Goal: Task Accomplishment & Management: Use online tool/utility

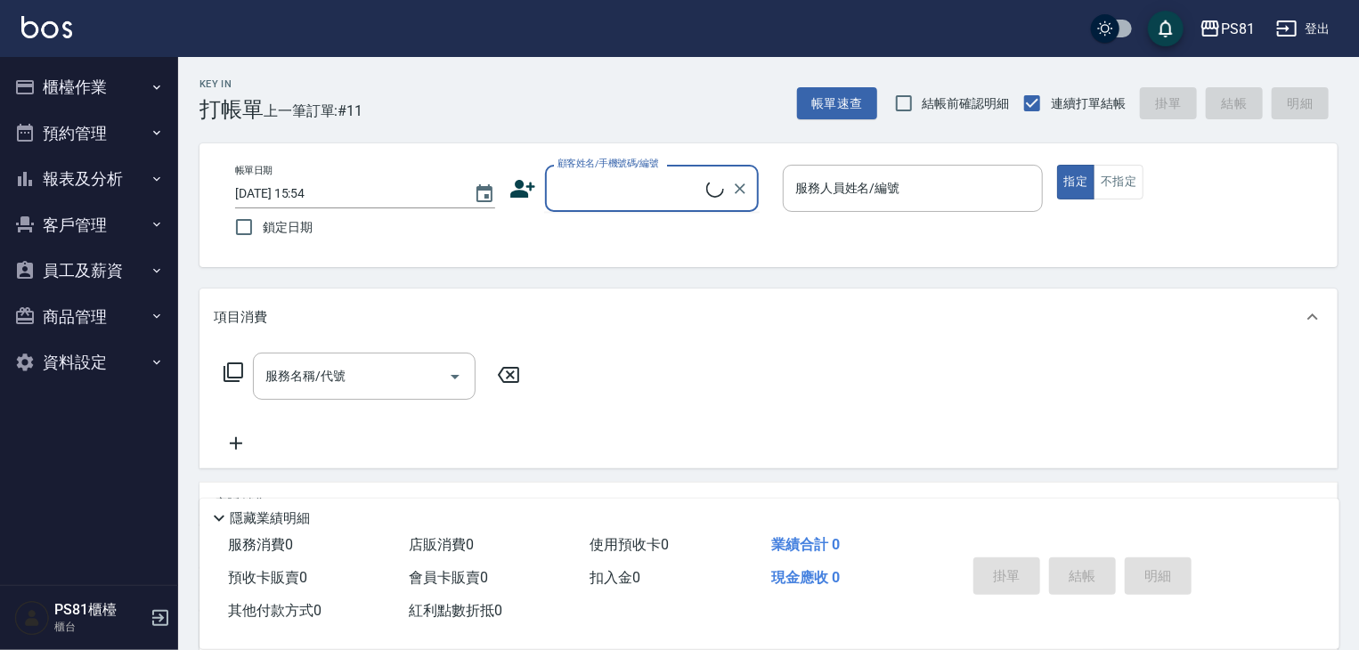
click at [645, 193] on input "顧客姓名/手機號碼/編號" at bounding box center [629, 188] width 153 height 31
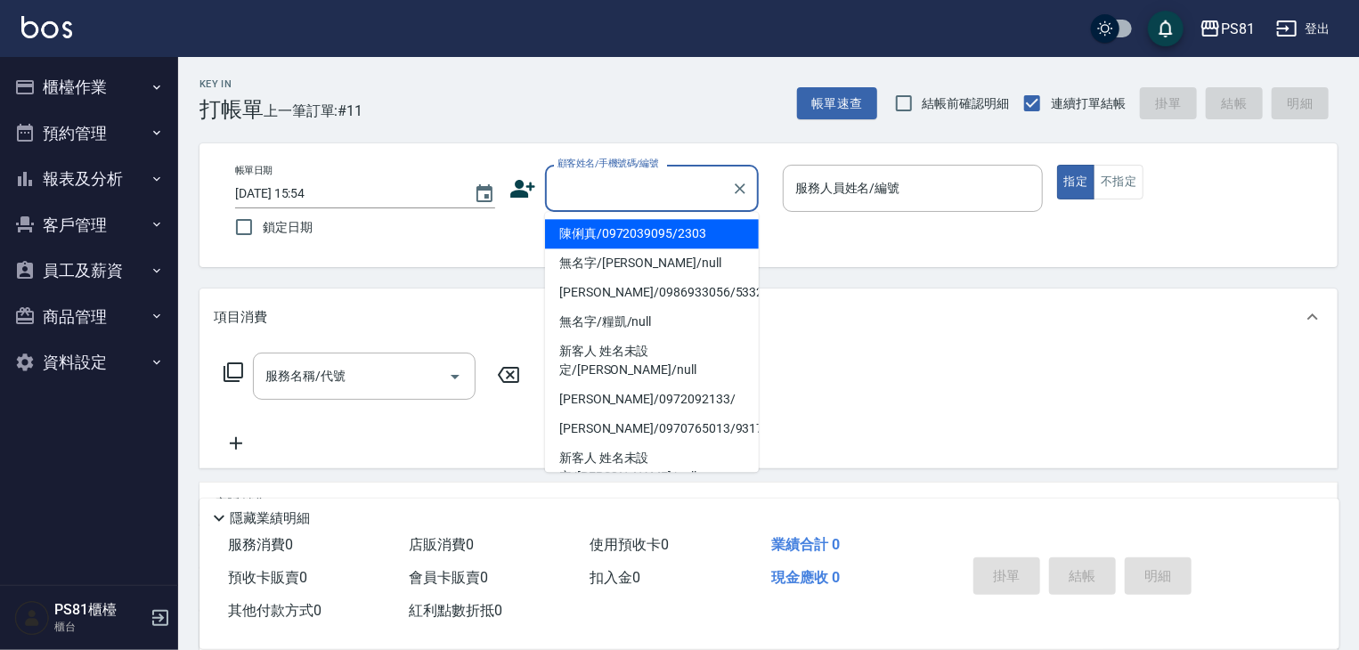
click at [82, 90] on button "櫃檯作業" at bounding box center [89, 87] width 164 height 46
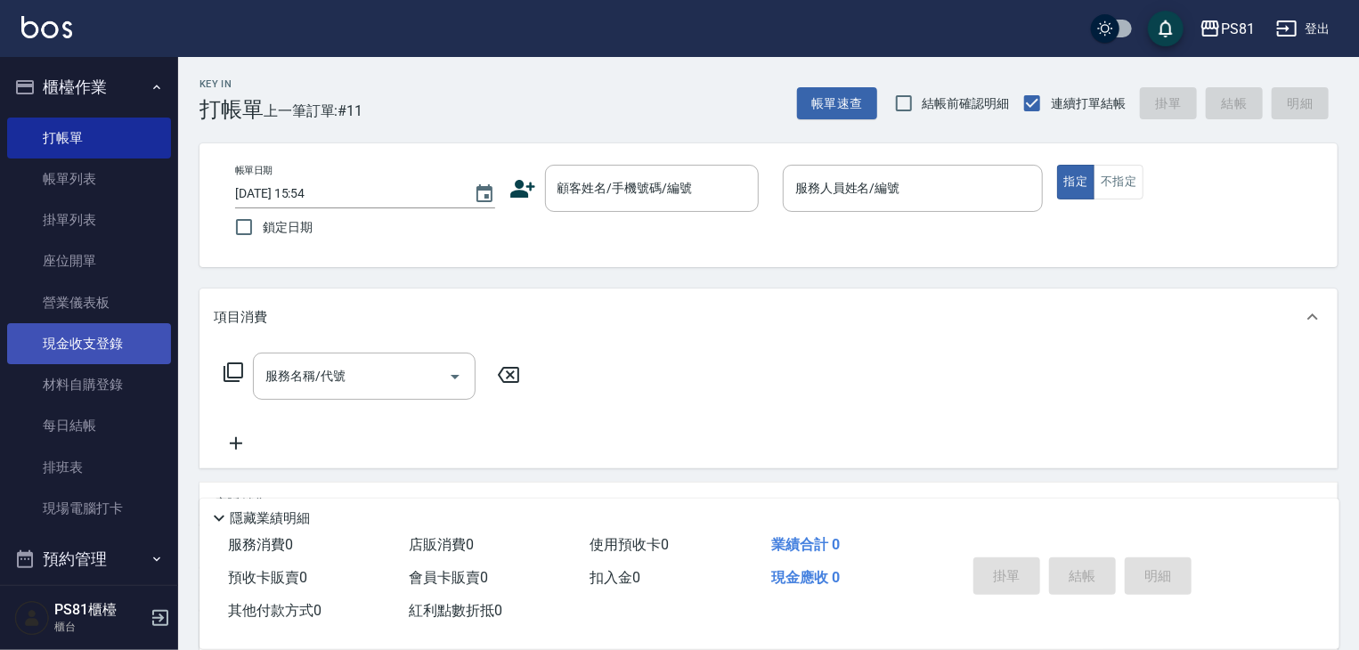
click at [113, 347] on link "現金收支登錄" at bounding box center [89, 343] width 164 height 41
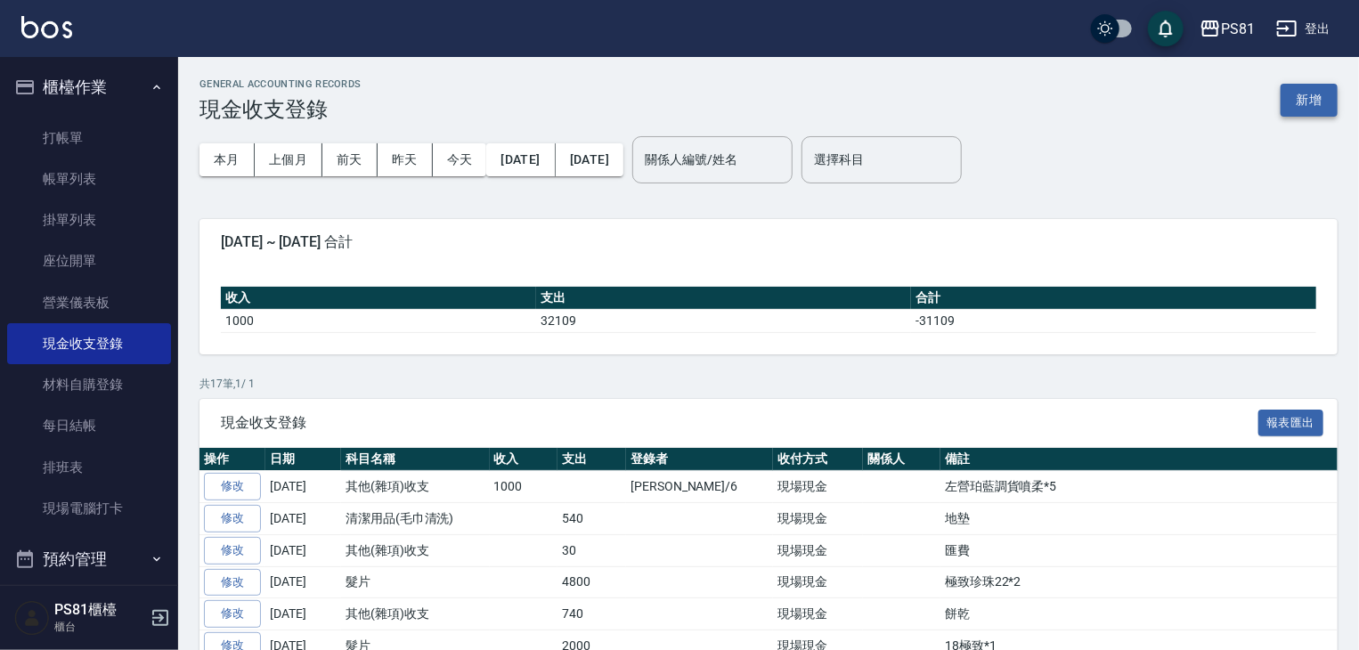
click at [1297, 100] on button "新增" at bounding box center [1309, 100] width 57 height 33
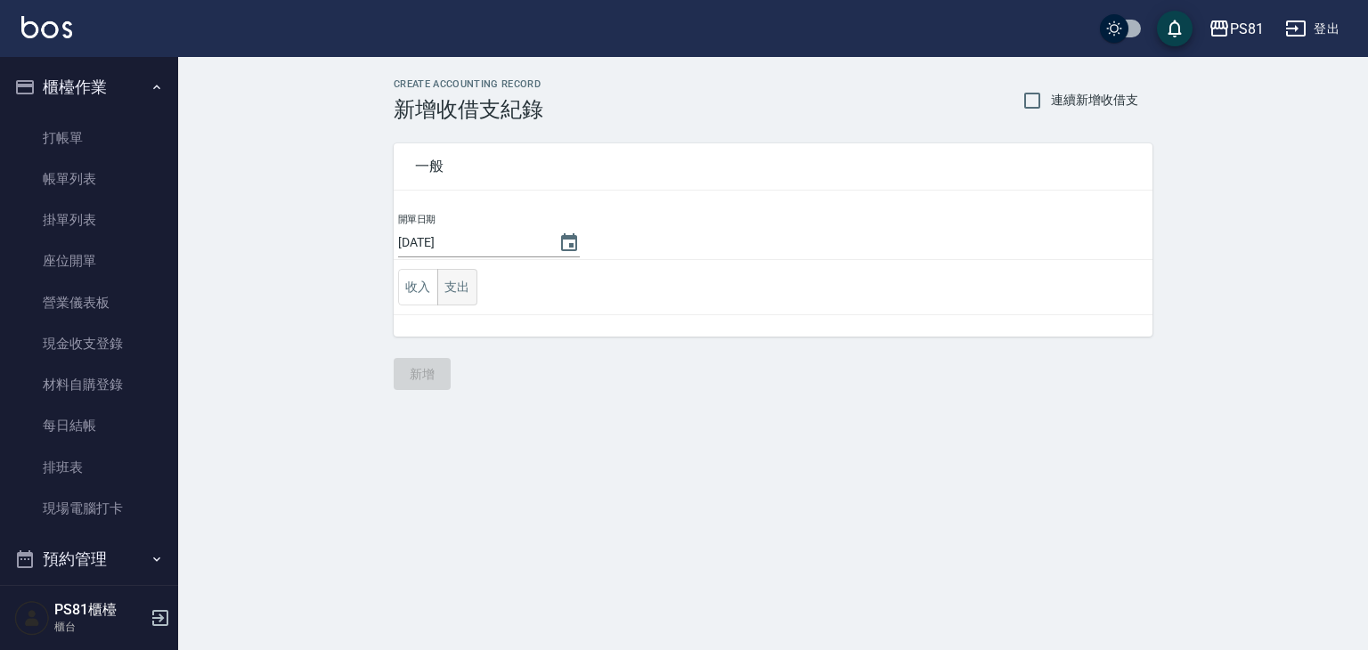
click at [464, 279] on button "支出" at bounding box center [457, 287] width 40 height 37
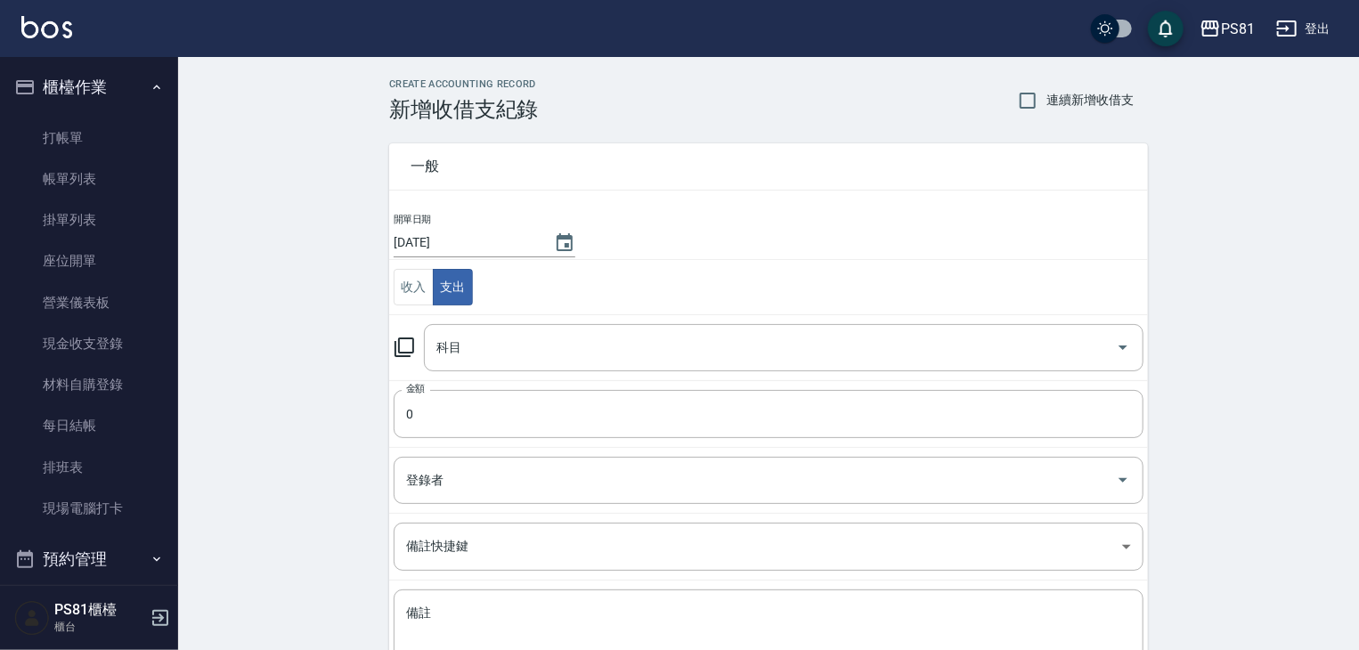
click at [490, 380] on td "金額 0 金額" at bounding box center [768, 413] width 759 height 67
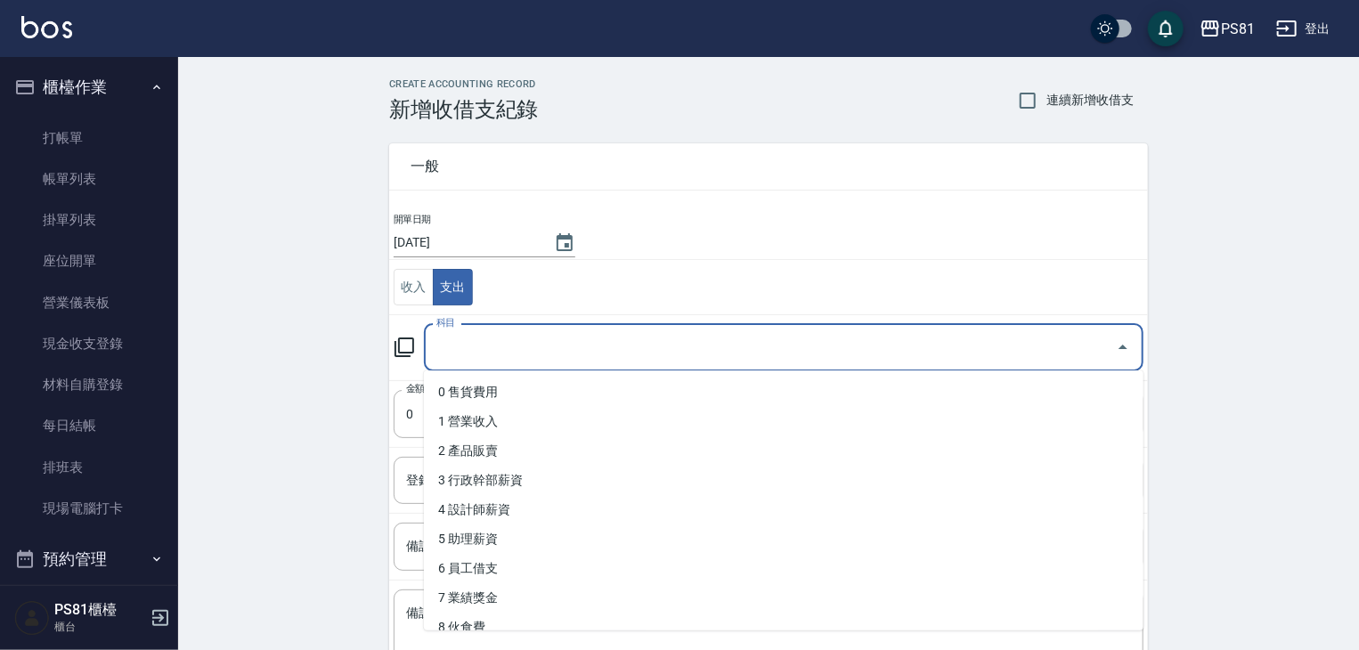
click at [494, 352] on input "科目" at bounding box center [770, 347] width 677 height 31
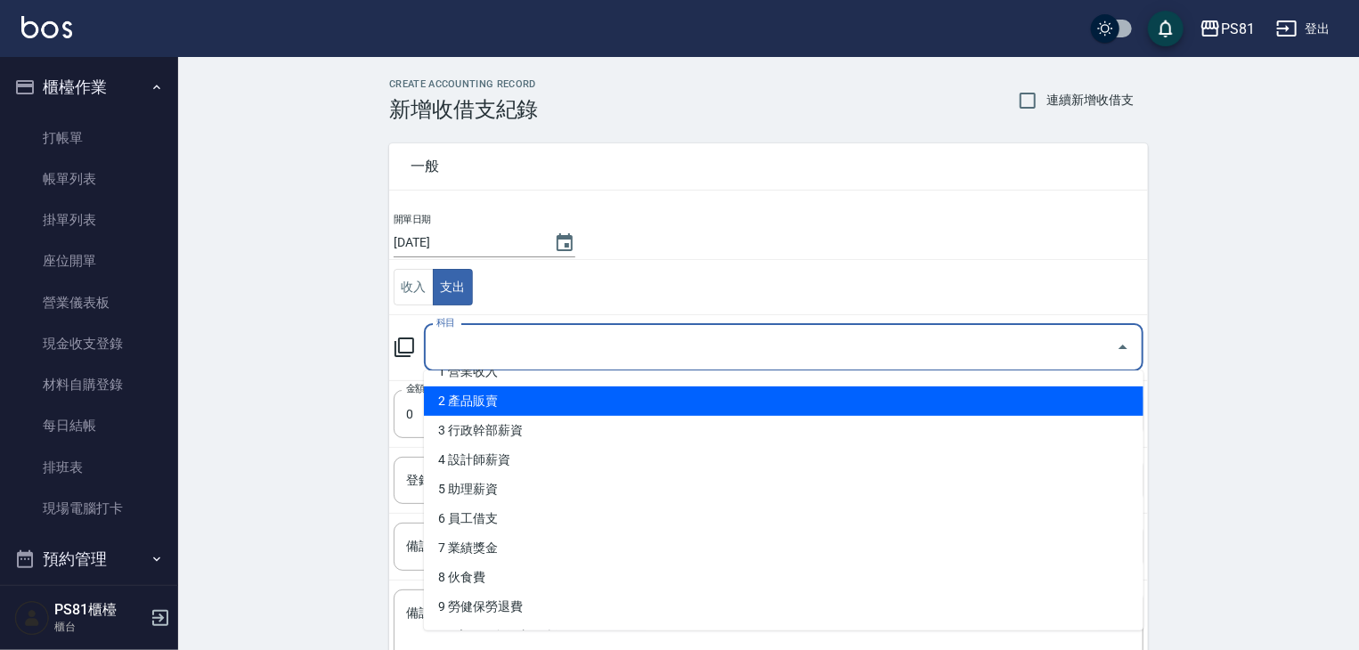
scroll to position [89, 0]
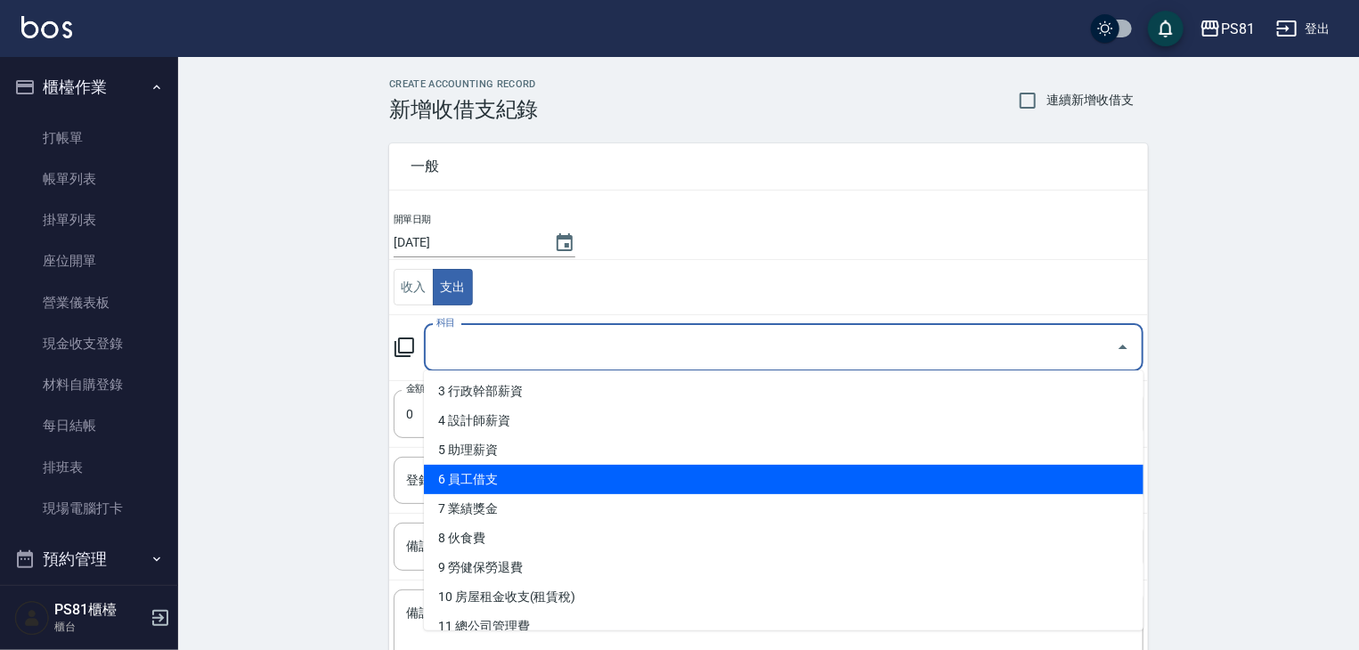
click at [532, 469] on li "6 員工借支" at bounding box center [784, 479] width 720 height 29
type input "6 員工借支"
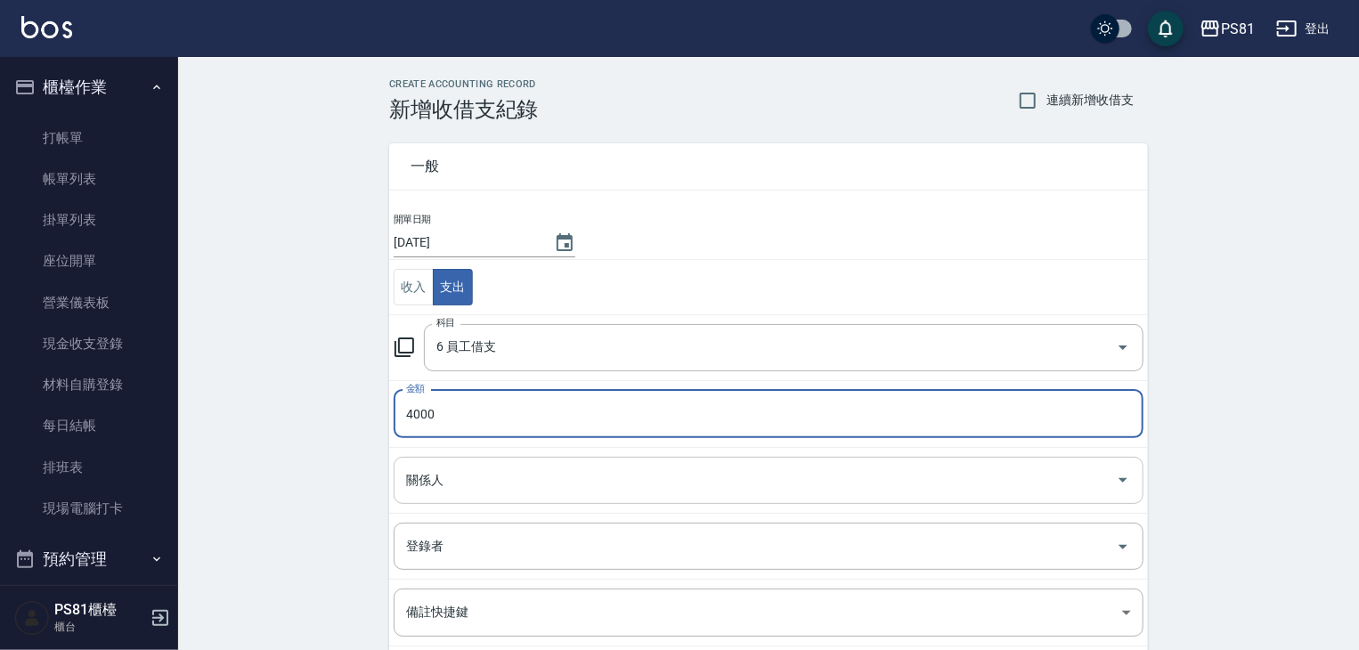
type input "4000"
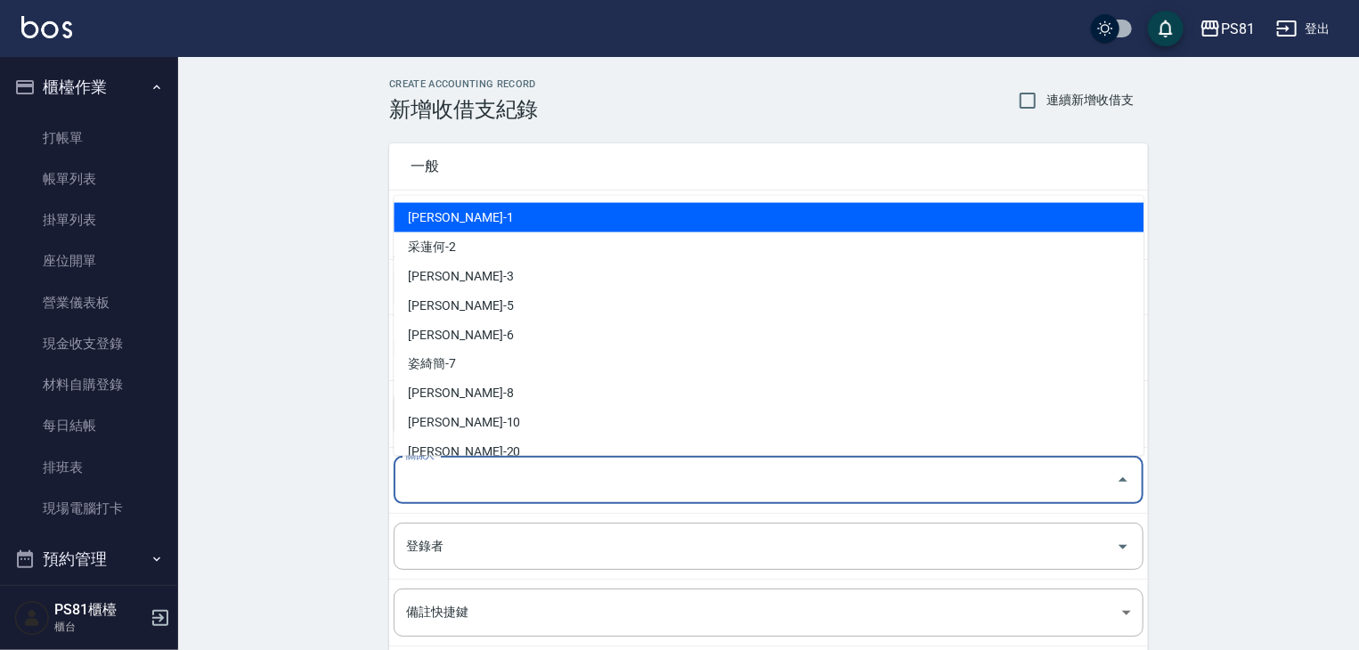
click at [501, 474] on input "關係人" at bounding box center [755, 480] width 707 height 31
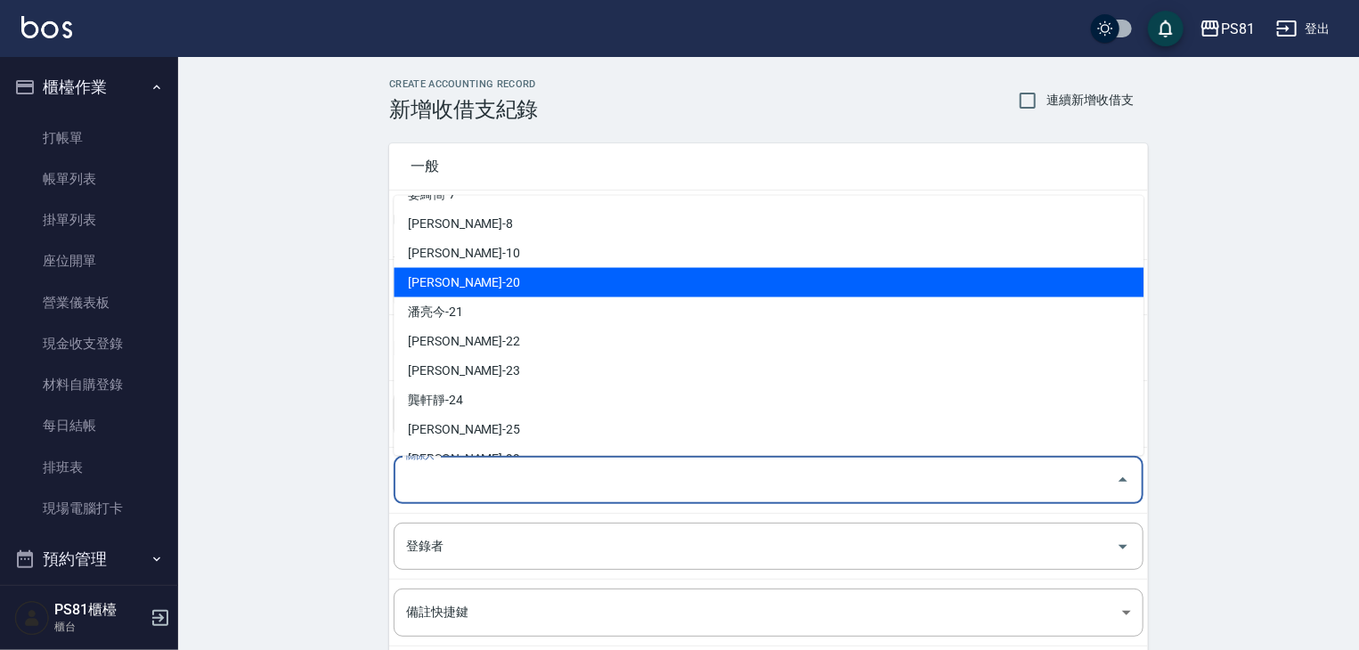
scroll to position [178, 0]
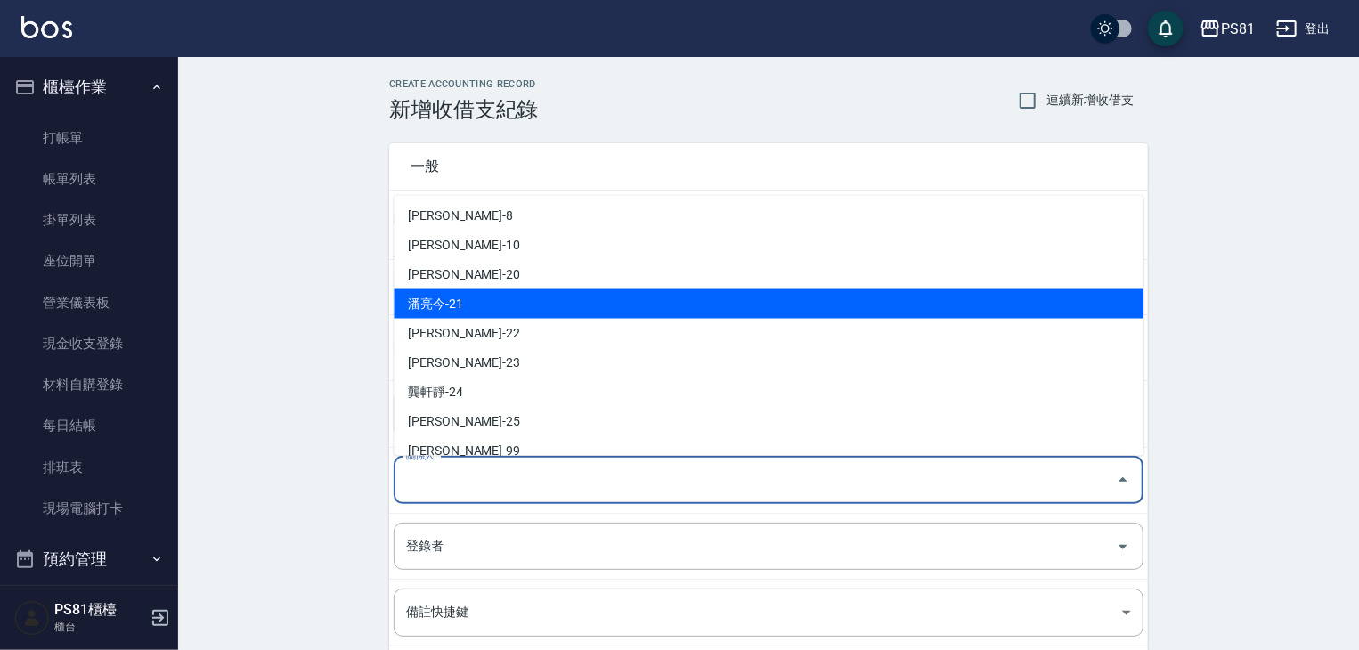
click at [481, 302] on li "潘亮今-21" at bounding box center [769, 304] width 750 height 29
type input "潘亮今-21"
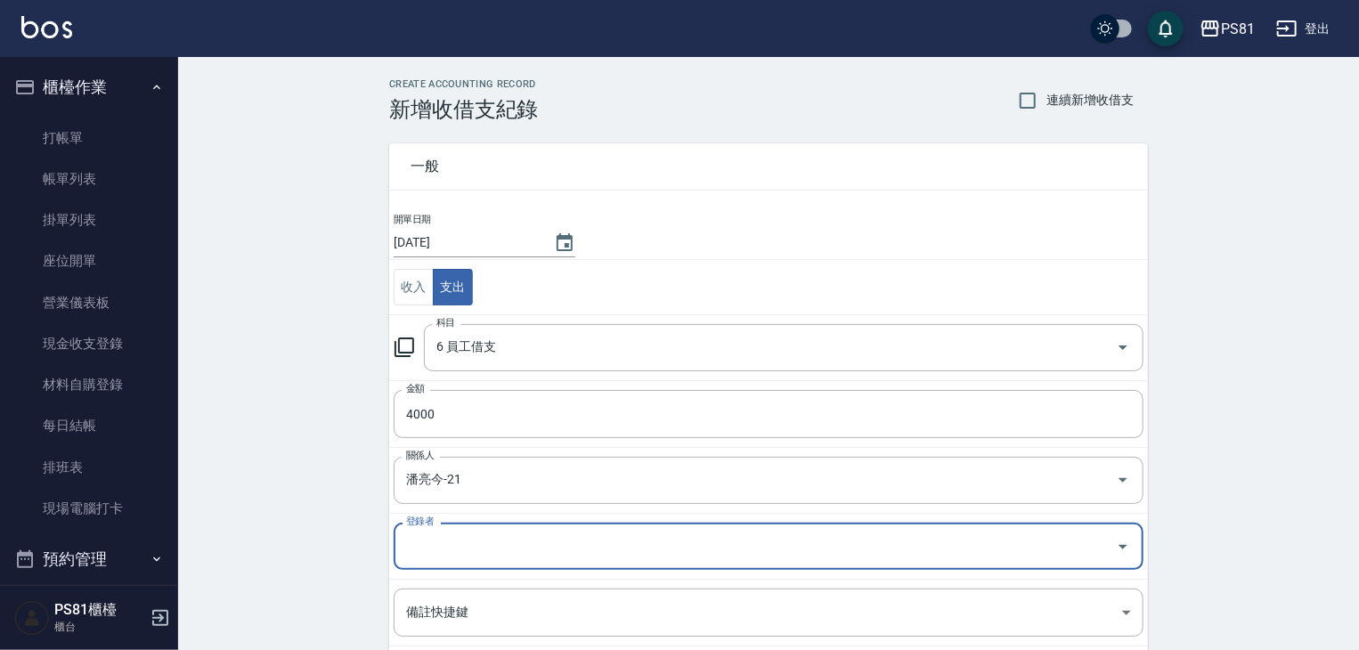
click at [451, 531] on input "登錄者" at bounding box center [755, 546] width 707 height 31
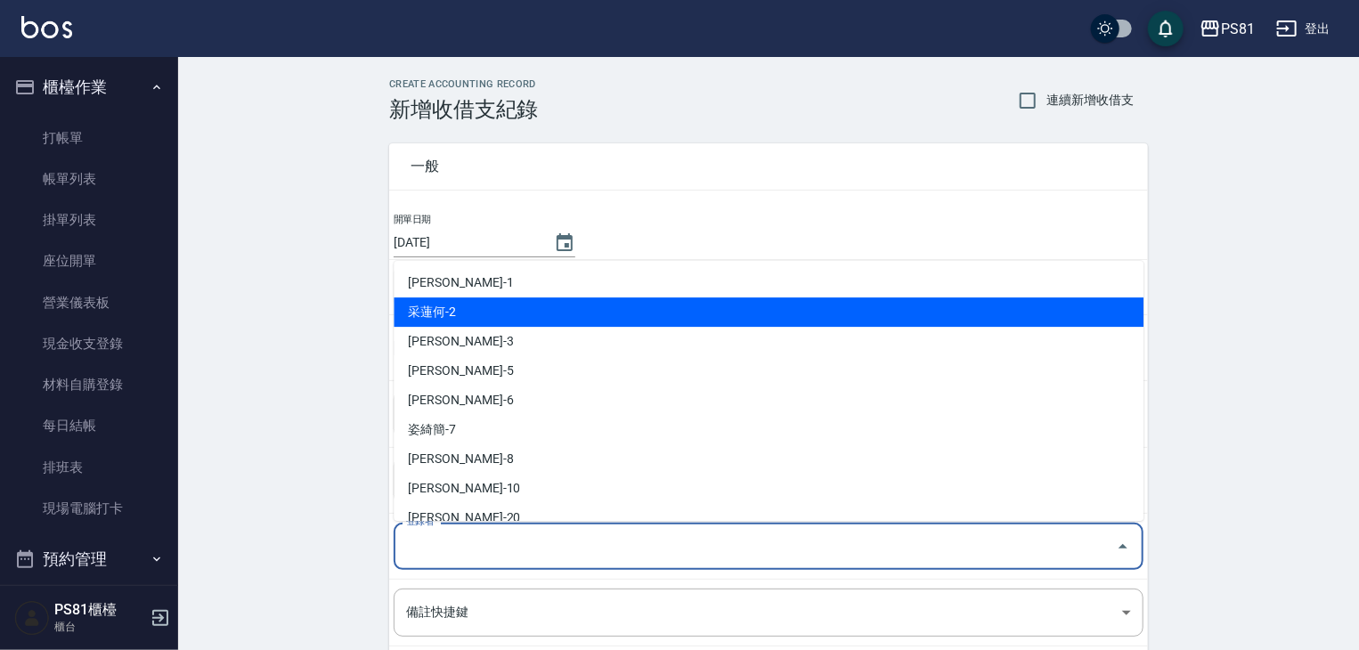
click at [421, 301] on li "采蓮何-2" at bounding box center [769, 312] width 750 height 29
type input "采蓮何-2"
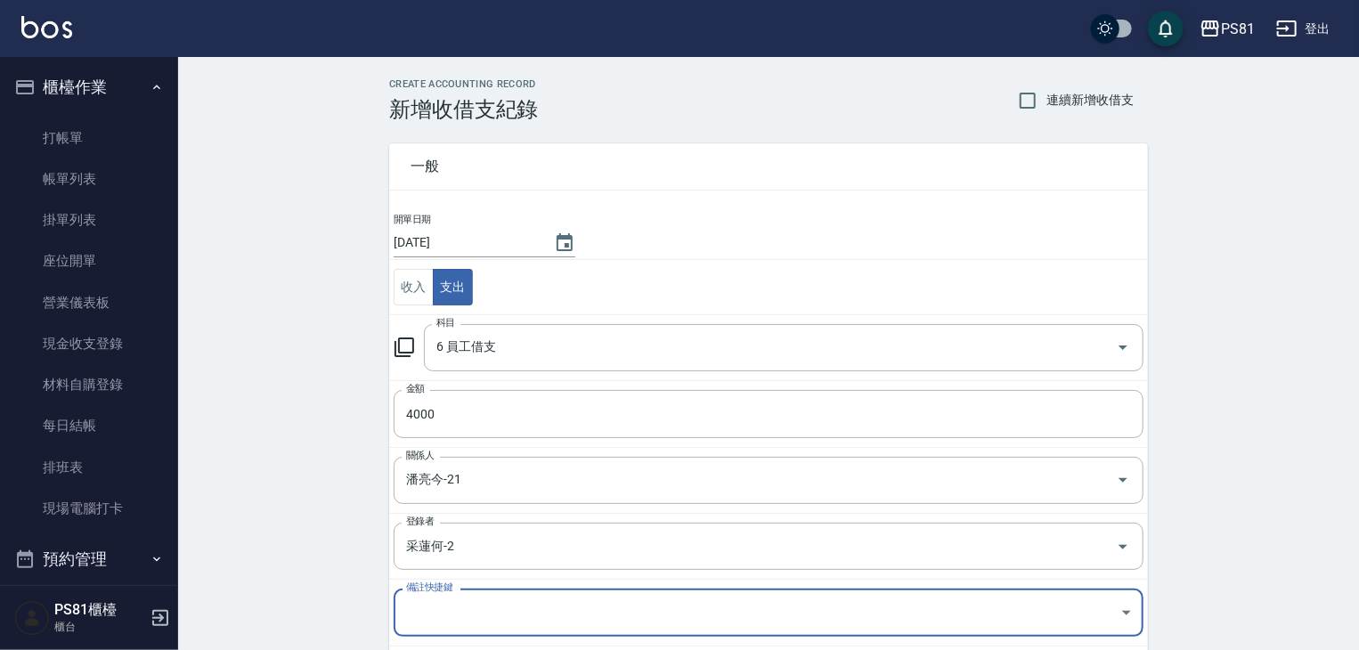
click at [358, 318] on div "CREATE ACCOUNTING RECORD 新增收借支紀錄 連續新增收借支 一般 開單日期 [DATE] 收入 支出 科目 6 員工借支 科目 金額 4…" at bounding box center [768, 455] width 1181 height 796
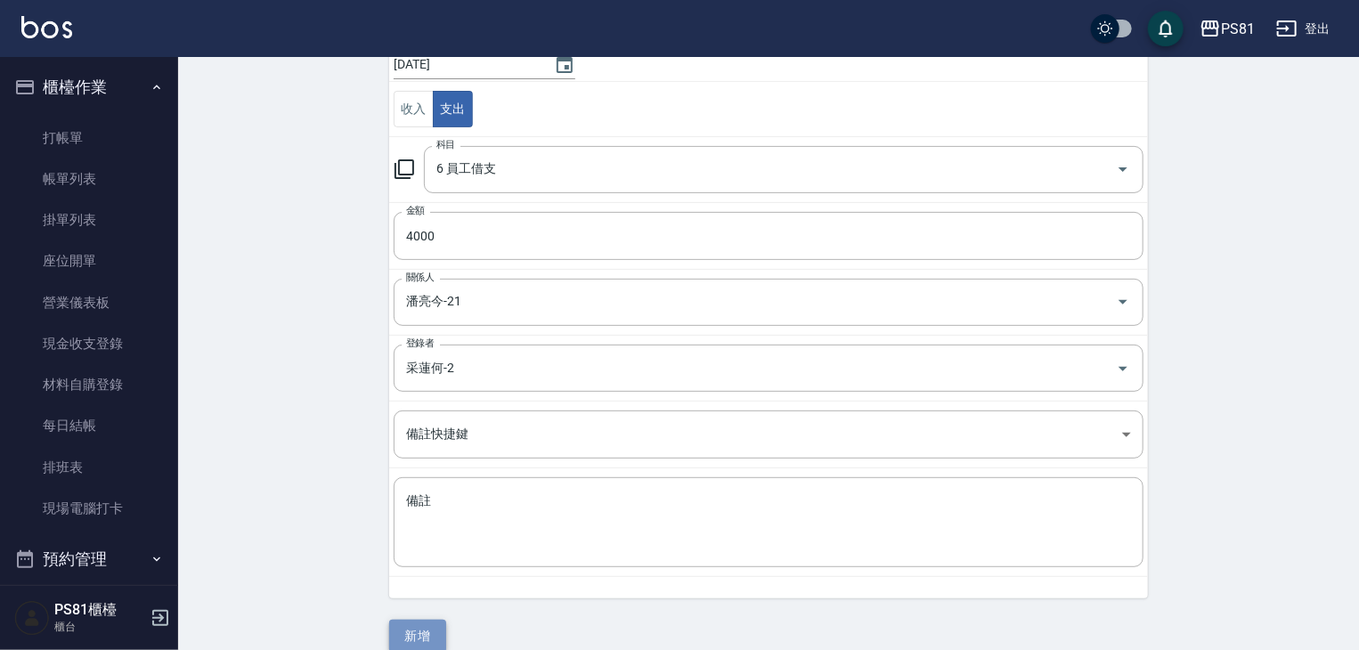
click at [428, 633] on button "新增" at bounding box center [417, 636] width 57 height 33
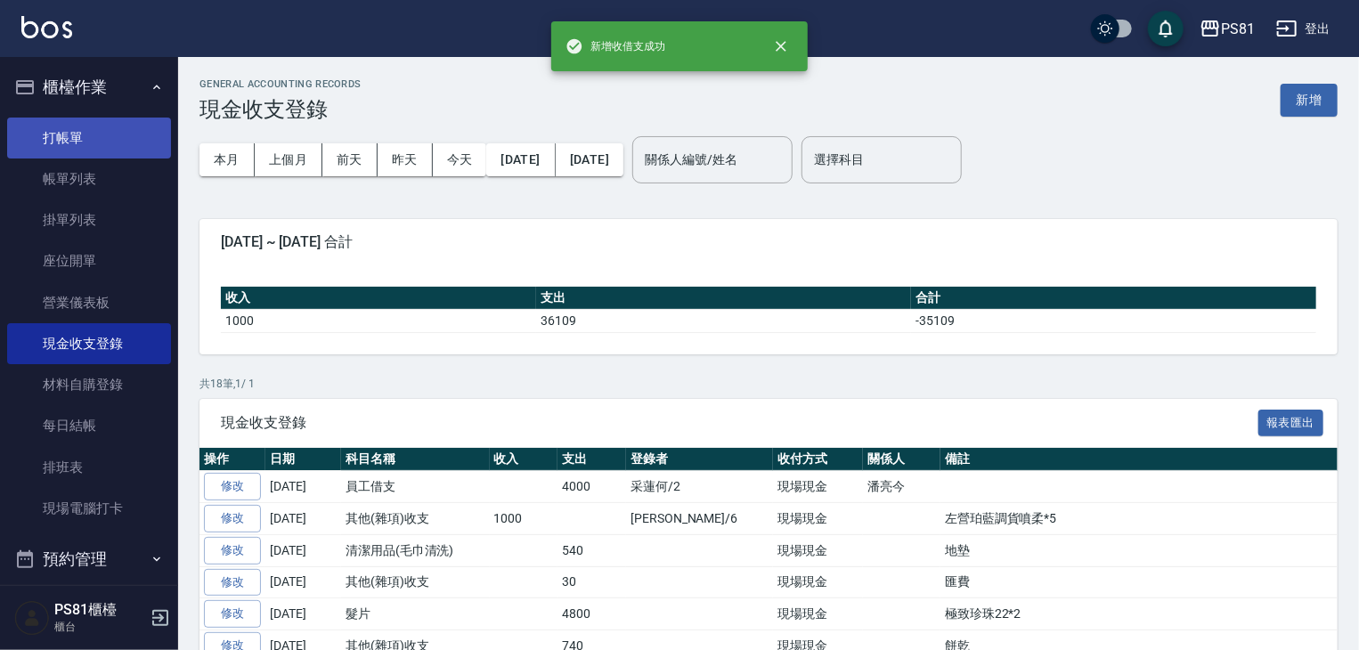
click at [99, 140] on link "打帳單" at bounding box center [89, 138] width 164 height 41
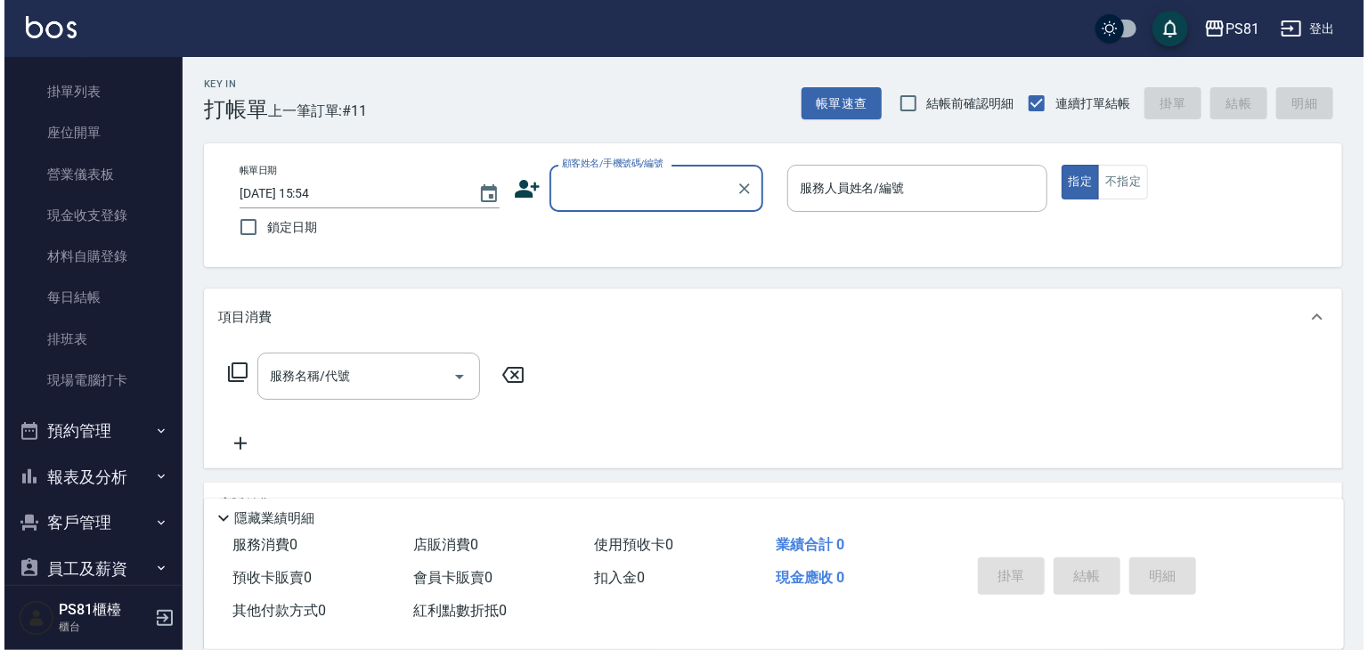
scroll to position [248, 0]
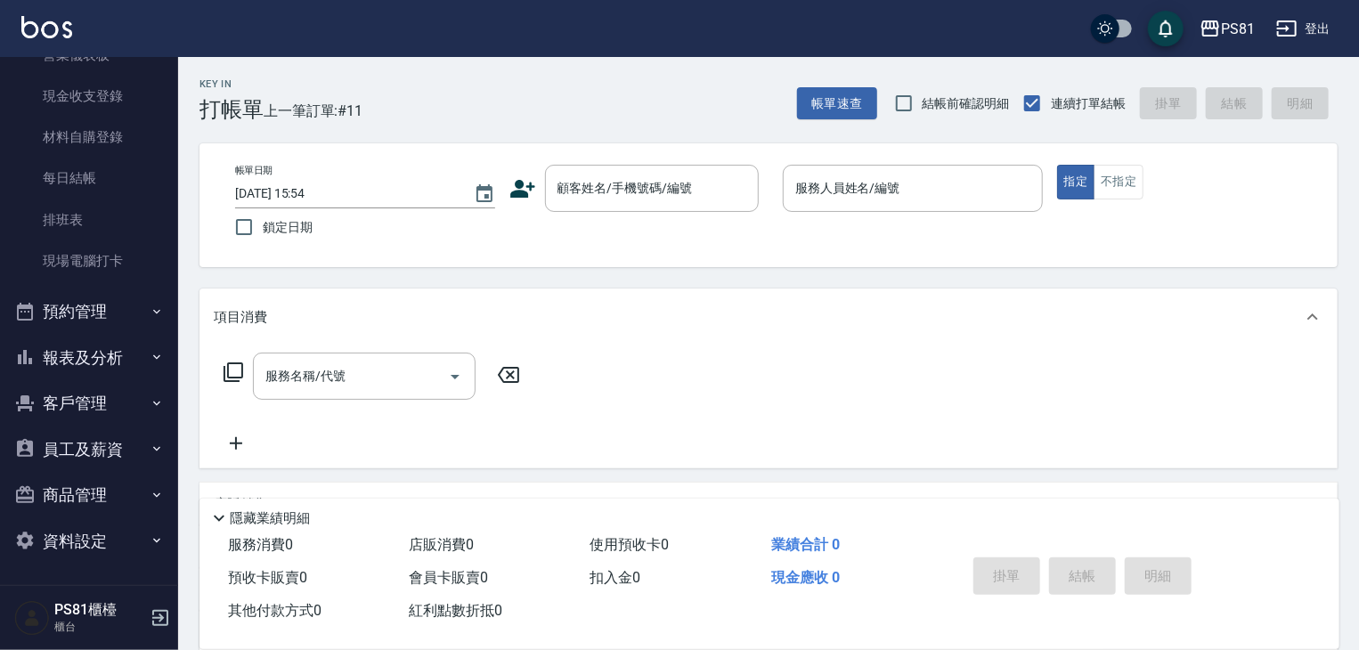
click at [1257, 392] on div "服務名稱/代號 服務名稱/代號" at bounding box center [769, 407] width 1139 height 123
click at [735, 117] on div "Key In 打帳單 上一筆訂單:#11 帳單速查 結帳前確認明細 連續打單結帳 掛單 結帳 明細" at bounding box center [758, 89] width 1160 height 65
click at [128, 207] on link "排班表" at bounding box center [89, 220] width 164 height 41
